Goal: Navigation & Orientation: Find specific page/section

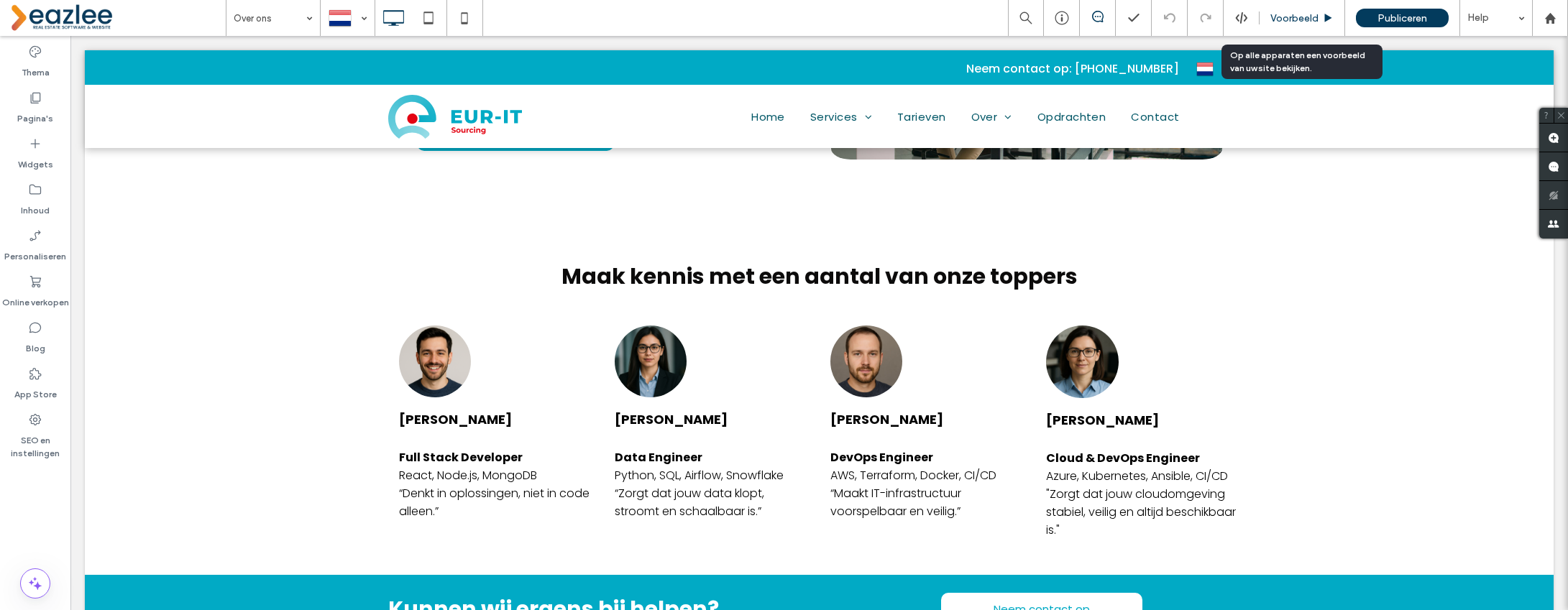
click at [1288, 16] on span "Voorbeeld" at bounding box center [1294, 18] width 49 height 12
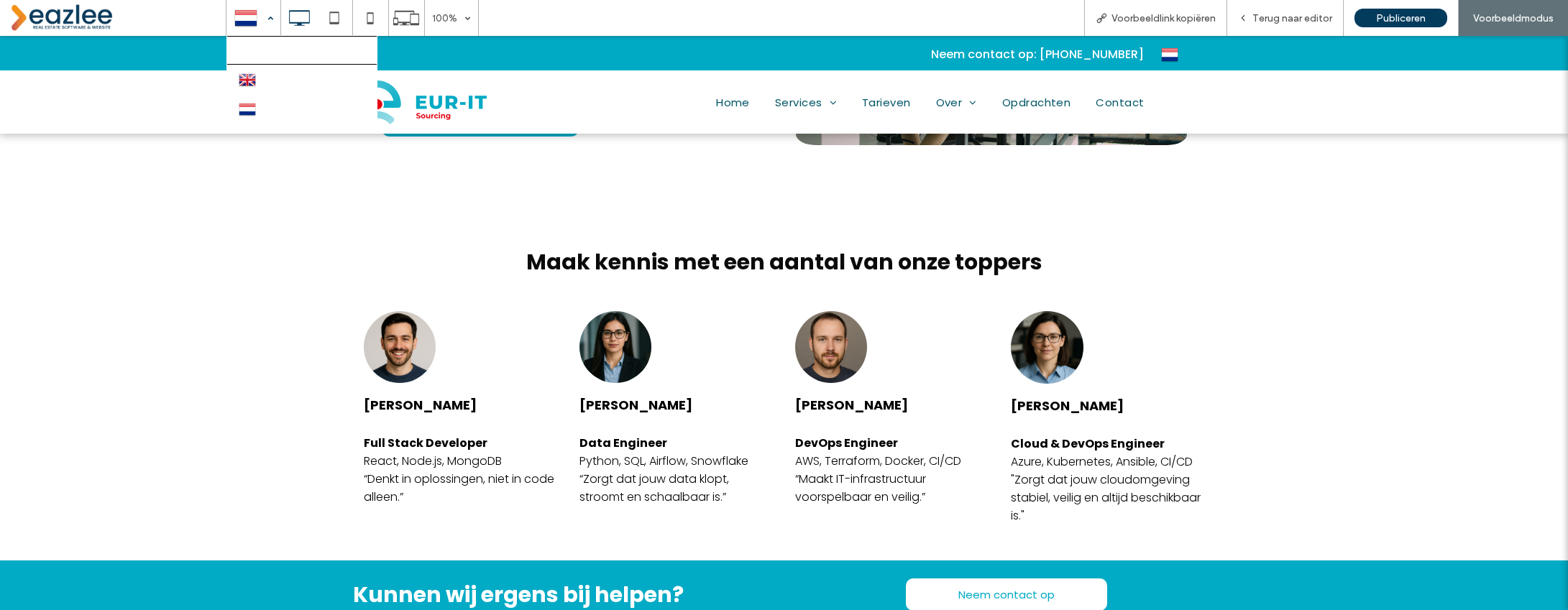
click at [252, 22] on div at bounding box center [253, 18] width 52 height 34
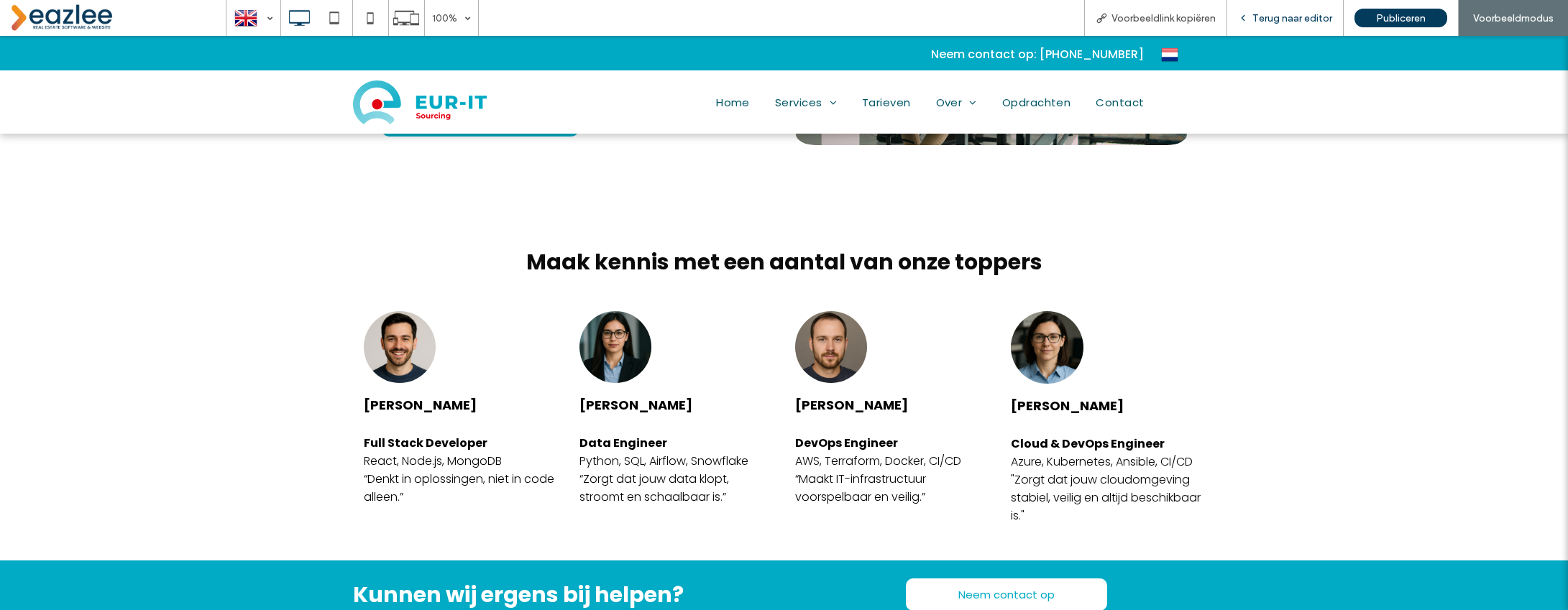
click at [1297, 13] on span "Terug naar editor" at bounding box center [1292, 18] width 80 height 12
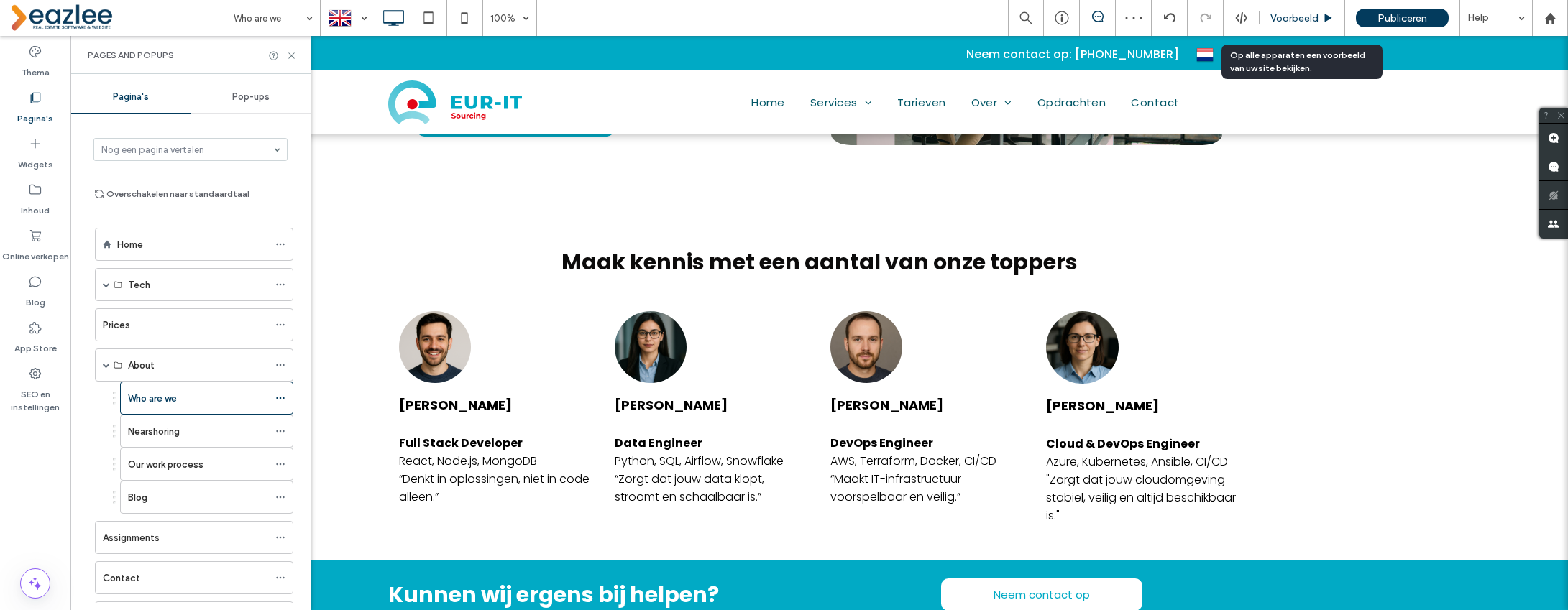
click at [1304, 22] on span "Voorbeeld" at bounding box center [1294, 18] width 49 height 12
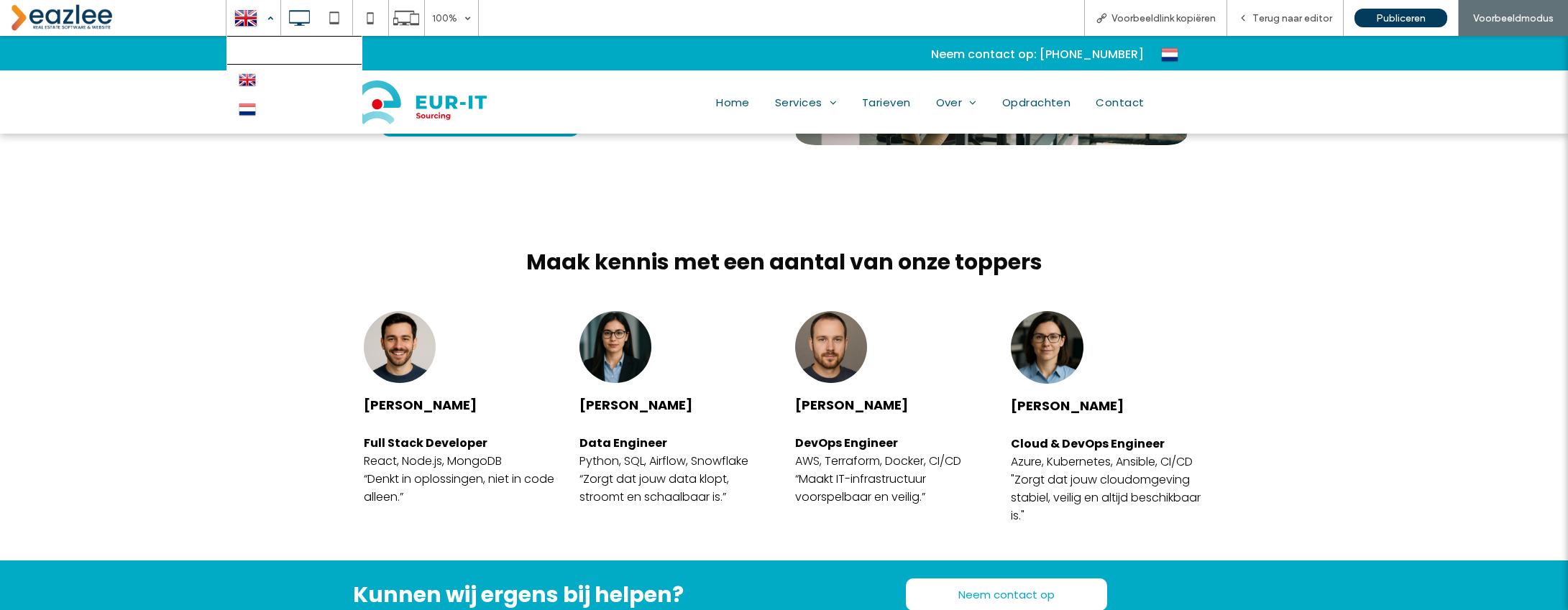
click at [244, 24] on div at bounding box center [253, 18] width 52 height 34
